Goal: Find specific page/section: Find specific page/section

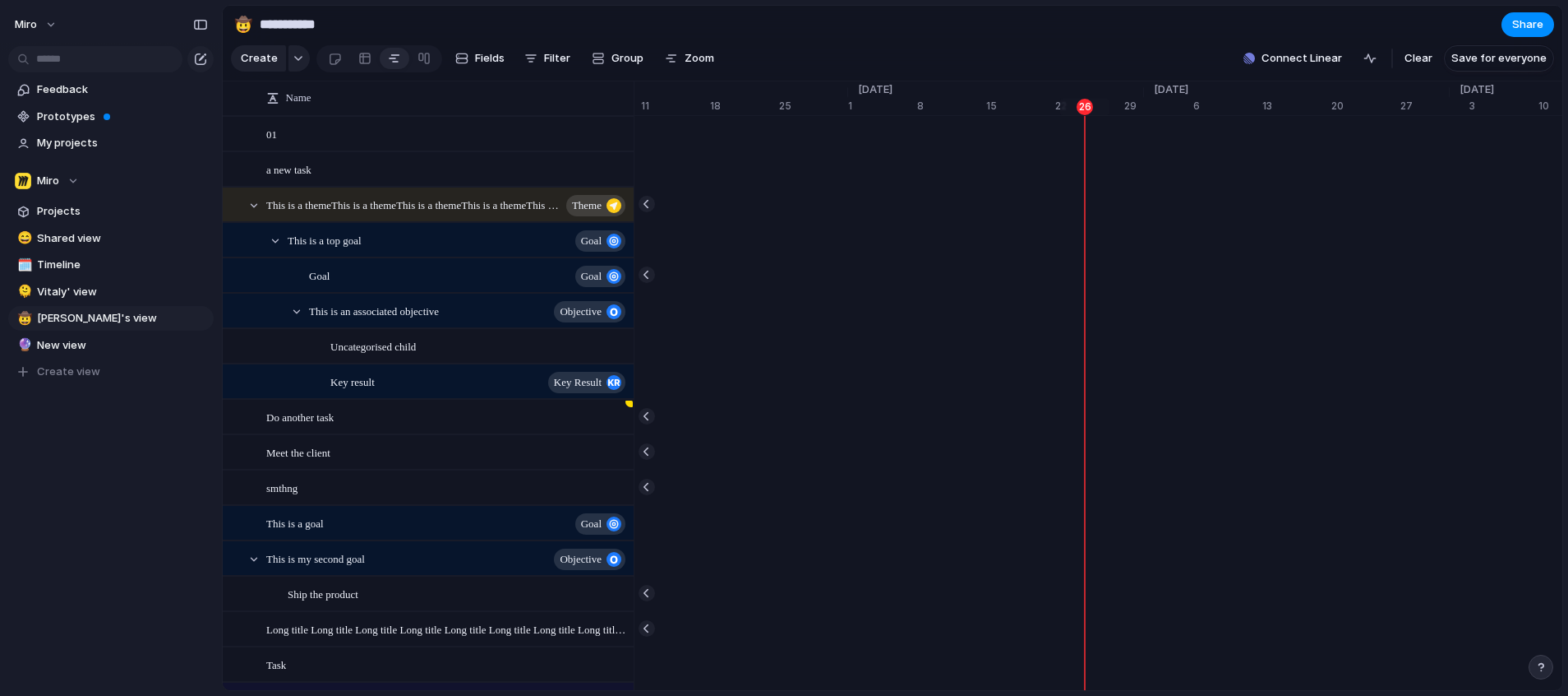
scroll to position [0, 10595]
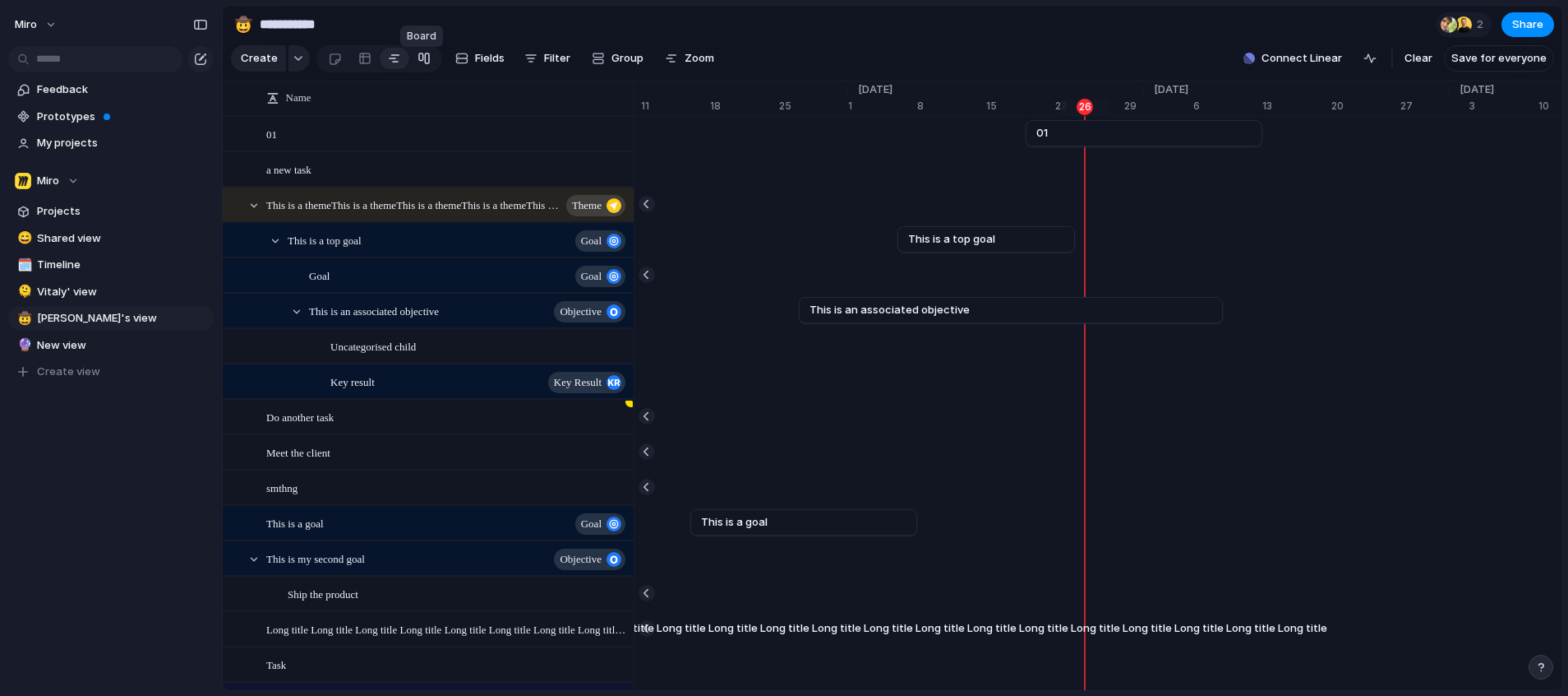
click at [410, 63] on link at bounding box center [424, 58] width 29 height 27
